Goal: Information Seeking & Learning: Learn about a topic

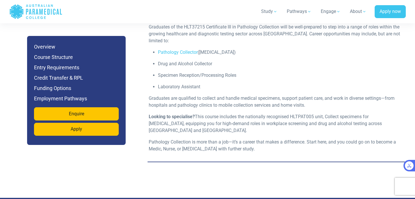
scroll to position [1766, 0]
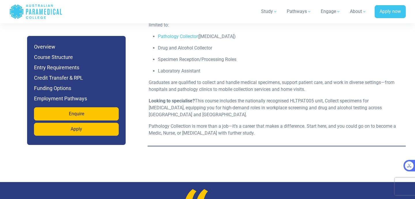
scroll to position [1850, 0]
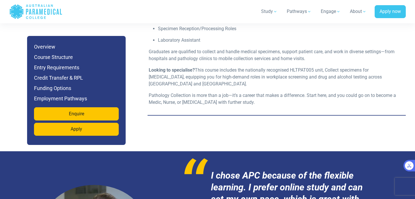
scroll to position [1900, 0]
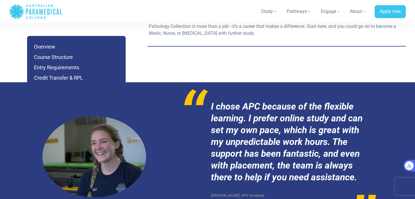
scroll to position [1958, 0]
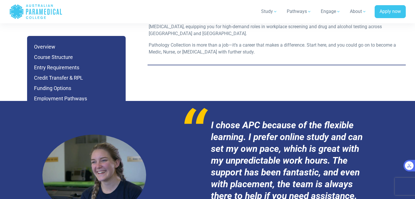
scroll to position [1926, 0]
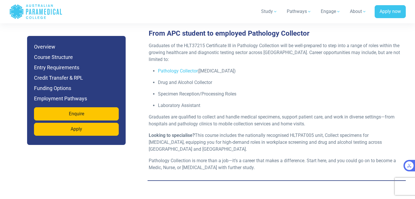
scroll to position [1794, 0]
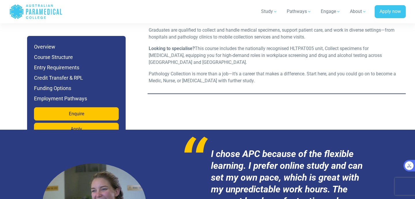
scroll to position [1841, 0]
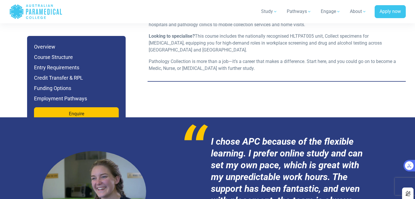
scroll to position [1846, 0]
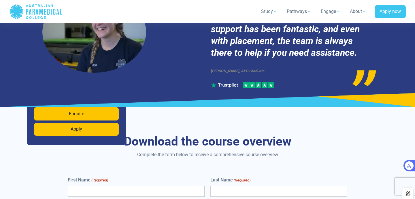
scroll to position [1994, 0]
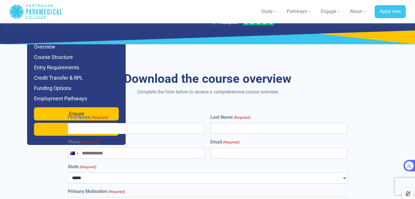
scroll to position [2280, 0]
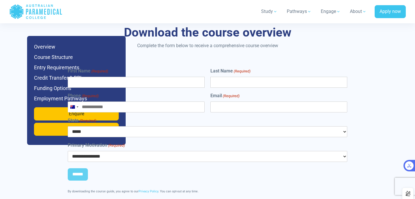
scroll to position [2355, 0]
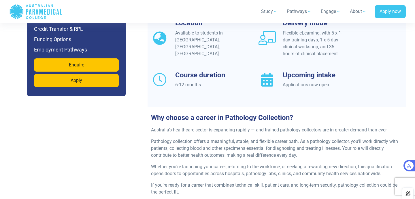
scroll to position [448, 0]
